Goal: Information Seeking & Learning: Learn about a topic

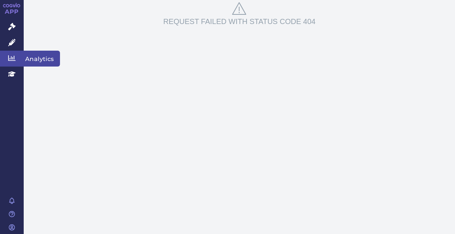
click at [36, 57] on span "Analytics" at bounding box center [42, 59] width 36 height 16
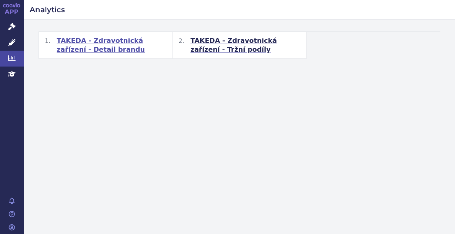
click at [127, 40] on span "TAKEDA - Zdravotnická zařízení - Detail brandu" at bounding box center [111, 45] width 109 height 18
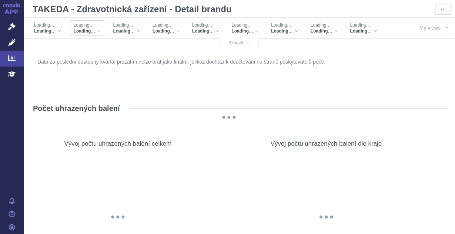
click at [89, 30] on span "Loading…" at bounding box center [85, 31] width 22 height 6
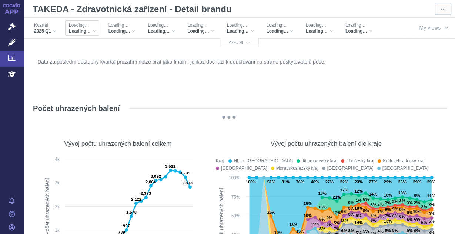
click at [99, 30] on div "Loading… Loading…" at bounding box center [84, 28] width 40 height 16
click at [93, 30] on div "Loading…" at bounding box center [82, 31] width 27 height 6
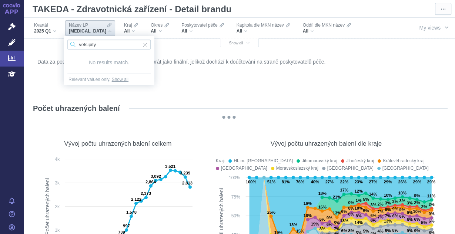
drag, startPoint x: 101, startPoint y: 44, endPoint x: 60, endPoint y: 40, distance: 40.8
click at [60, 40] on body "APP Správní řízení Léčivé přípravky Analytics Education Notifikace [GEOGRAPHIC_…" at bounding box center [227, 117] width 455 height 234
click at [91, 45] on input "Velsipty" at bounding box center [108, 45] width 83 height 10
type input "Velsipity"
drag, startPoint x: 103, startPoint y: 45, endPoint x: 64, endPoint y: 41, distance: 39.1
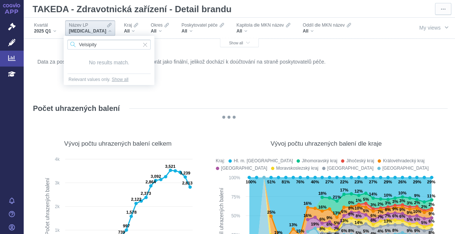
click at [64, 41] on div "Velsipity" at bounding box center [109, 44] width 91 height 17
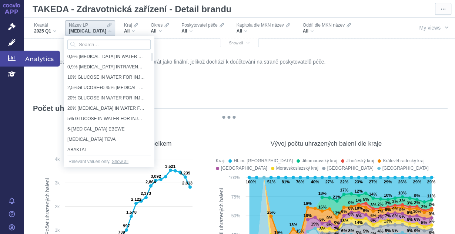
click at [39, 61] on span "Analytics" at bounding box center [42, 59] width 36 height 16
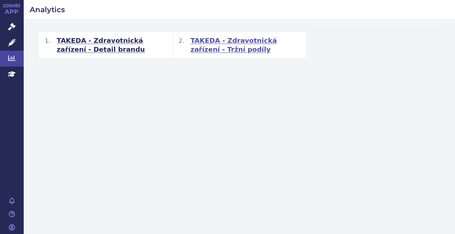
click at [212, 47] on span "TAKEDA - Zdravotnická zařízení - Tržní podíly" at bounding box center [244, 45] width 109 height 18
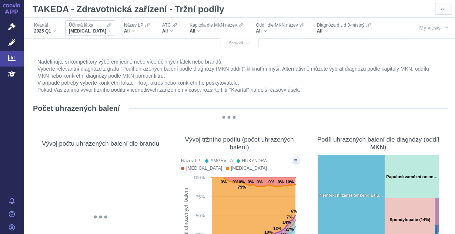
click at [101, 30] on div "ADALIMUMAB" at bounding box center [90, 31] width 43 height 6
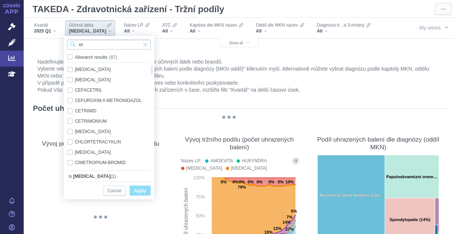
type input "e"
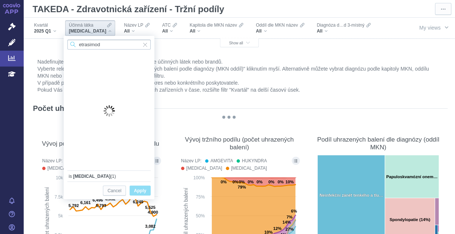
type input "etrasimod"
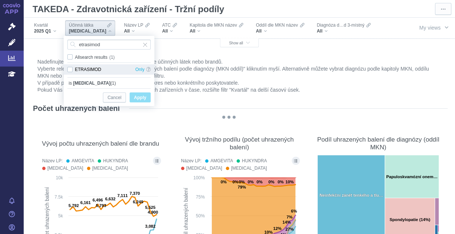
click at [72, 70] on div "ETRASIMOD Only" at bounding box center [109, 69] width 91 height 10
checkbox input "true"
click at [138, 69] on span "Only" at bounding box center [139, 69] width 9 height 10
click at [140, 71] on span "Only" at bounding box center [139, 69] width 9 height 10
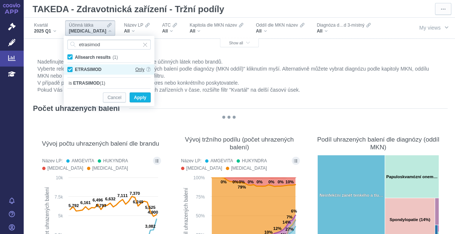
click at [138, 68] on span "Only" at bounding box center [139, 69] width 9 height 10
click at [138, 70] on span "Only" at bounding box center [139, 69] width 9 height 10
click at [246, 41] on icon "button" at bounding box center [248, 43] width 4 height 4
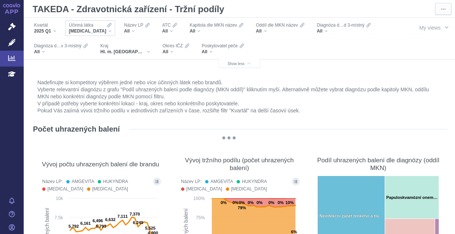
click at [101, 31] on div "ADALIMUMAB" at bounding box center [90, 31] width 43 height 6
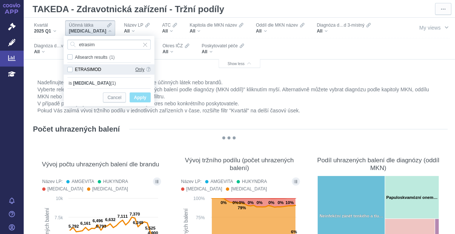
type input "etrasim"
click at [137, 70] on span "Only" at bounding box center [139, 69] width 9 height 10
checkbox input "true"
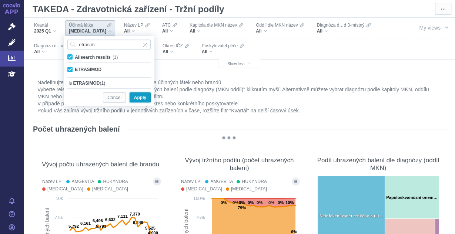
click at [138, 99] on span "Apply" at bounding box center [140, 97] width 12 height 9
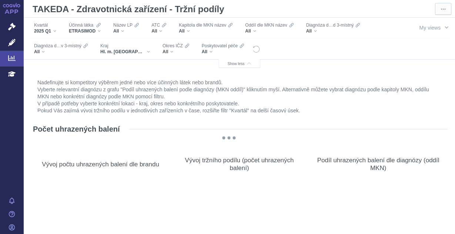
click at [138, 99] on li "Vyberte relevantní diagnózu z grafu "Podíl uhrazených balení podle diagnózy (MK…" at bounding box center [239, 93] width 404 height 14
click at [44, 51] on div "All" at bounding box center [61, 52] width 54 height 6
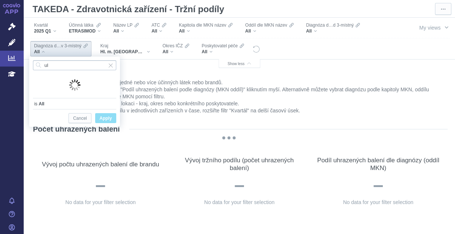
type input "u"
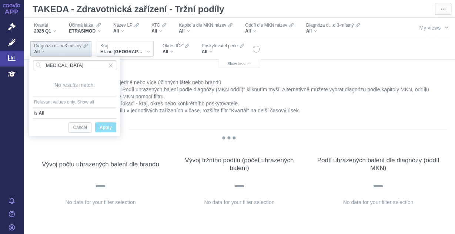
type input "ulcer"
click at [129, 53] on div "Hl. m. [GEOGRAPHIC_DATA]" at bounding box center [125, 52] width 50 height 6
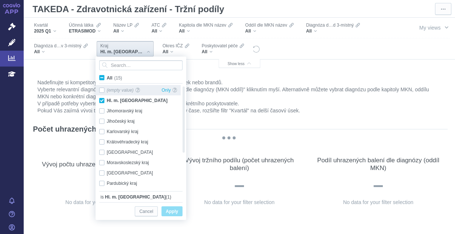
click at [102, 89] on div "(empty value) Only" at bounding box center [137, 90] width 85 height 10
checkbox input "true"
click at [107, 77] on span "All (15)" at bounding box center [115, 77] width 16 height 5
click at [107, 77] on input "All (15)" at bounding box center [109, 76] width 5 height 5
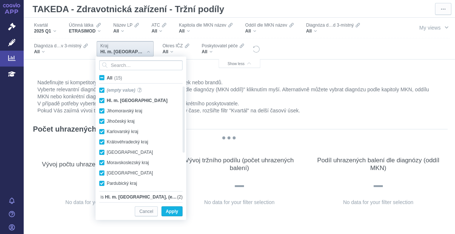
checkbox input "true"
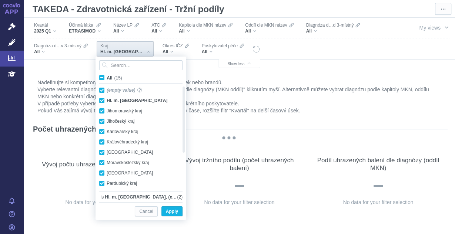
checkbox input "true"
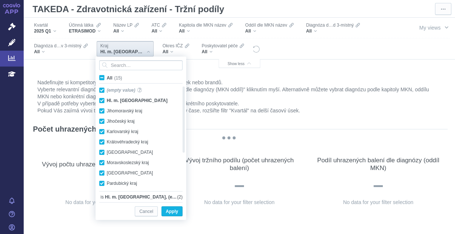
checkbox input "true"
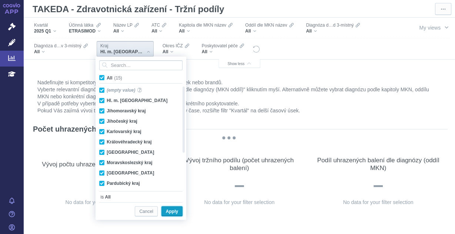
click at [173, 212] on span "Apply" at bounding box center [172, 211] width 12 height 9
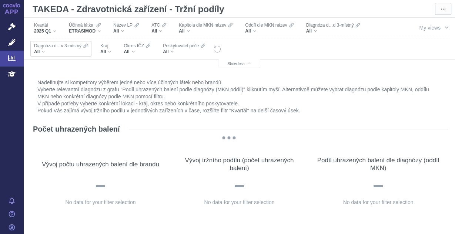
click at [44, 52] on div "All" at bounding box center [61, 52] width 54 height 6
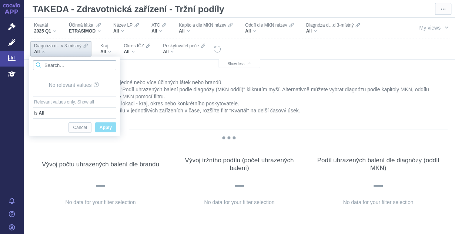
click at [57, 68] on input "Search attribute values" at bounding box center [74, 65] width 83 height 10
type input "cro"
click at [111, 66] on span "Input clear" at bounding box center [110, 65] width 5 height 10
click at [98, 31] on div "ETRASIMOD" at bounding box center [85, 31] width 32 height 6
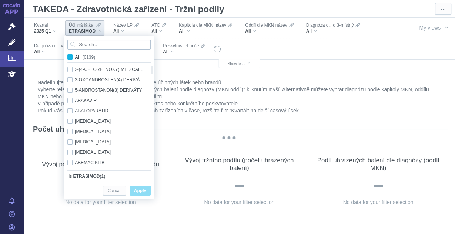
click at [97, 44] on input "Search attribute values" at bounding box center [108, 45] width 83 height 10
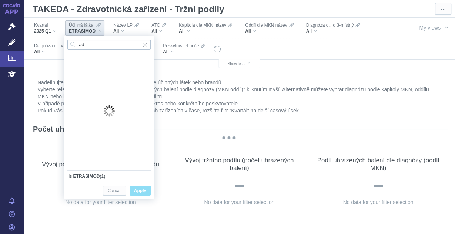
type input "a"
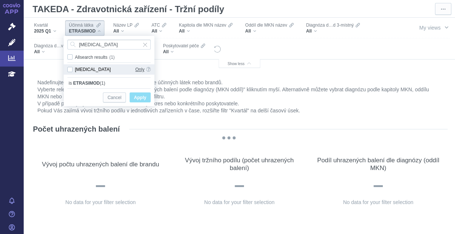
type input "vedolizumab"
click at [139, 70] on span "Only" at bounding box center [139, 69] width 9 height 10
checkbox input "true"
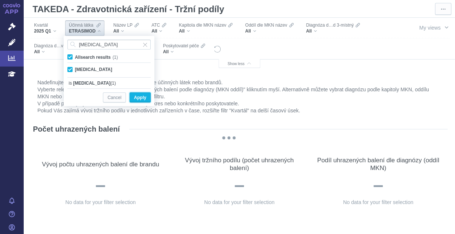
click at [139, 92] on button "Apply" at bounding box center [139, 97] width 21 height 10
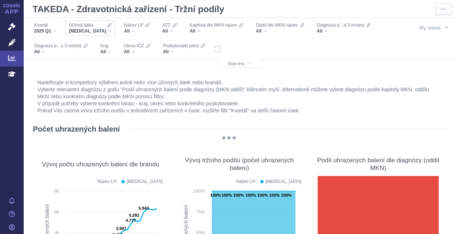
click at [104, 30] on div "VEDOLIZUMAB" at bounding box center [90, 31] width 43 height 6
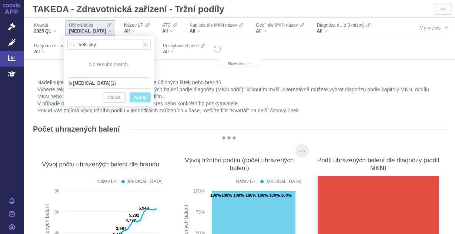
type input "velsipity"
click at [146, 44] on span "Input clear" at bounding box center [144, 45] width 5 height 10
